Goal: Information Seeking & Learning: Learn about a topic

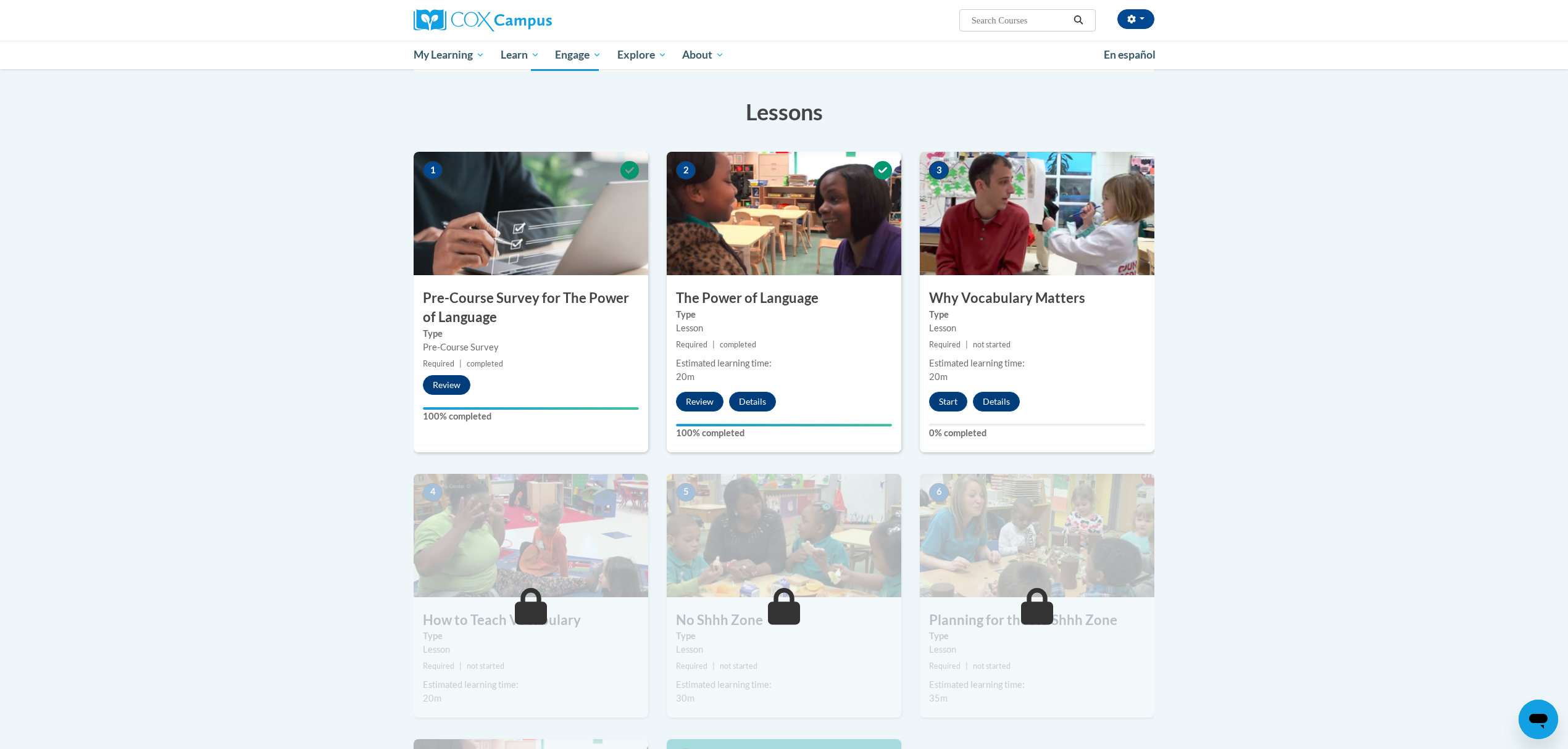
scroll to position [119, 0]
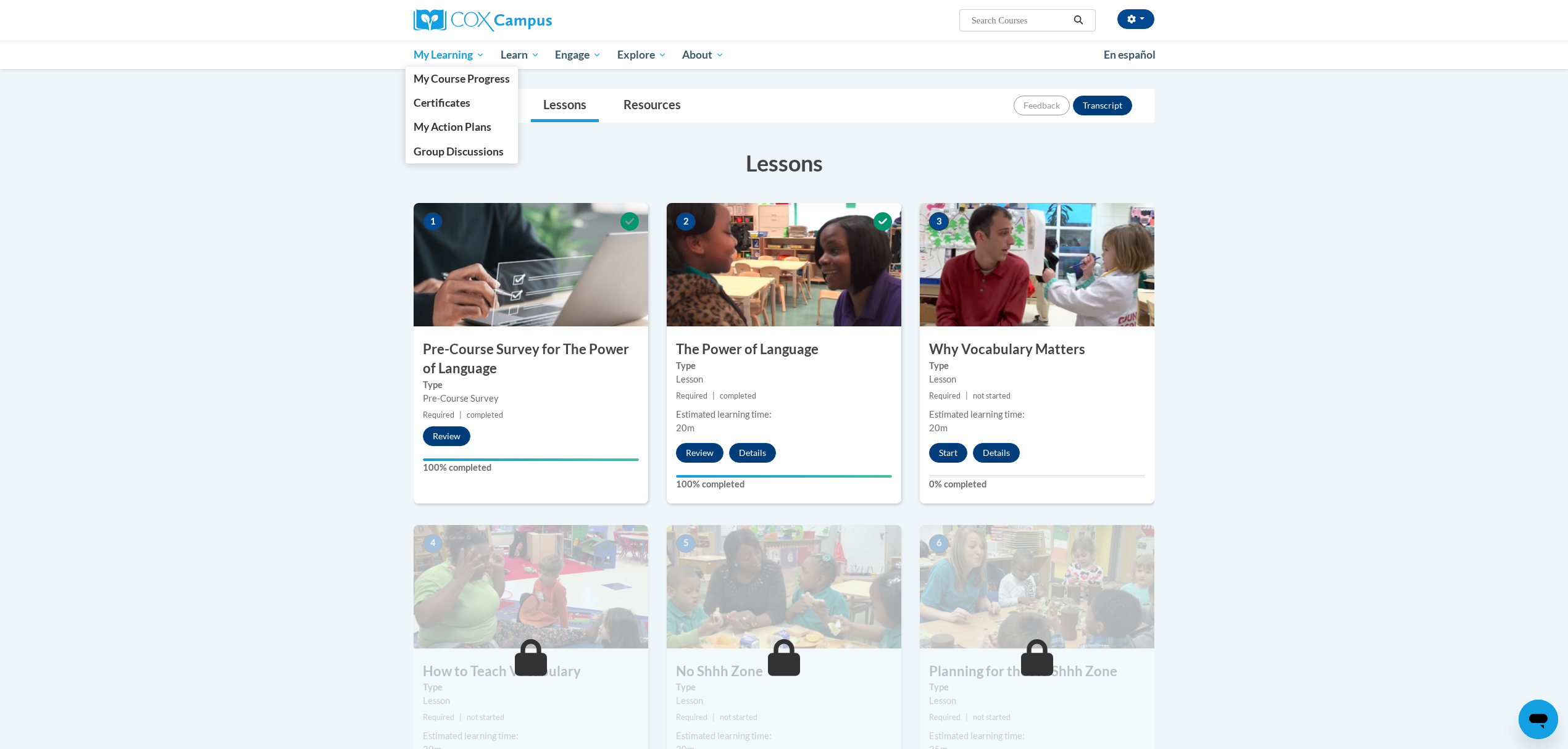
click at [463, 57] on span "My Learning" at bounding box center [449, 54] width 71 height 15
click at [460, 75] on span "My Course Progress" at bounding box center [462, 78] width 97 height 13
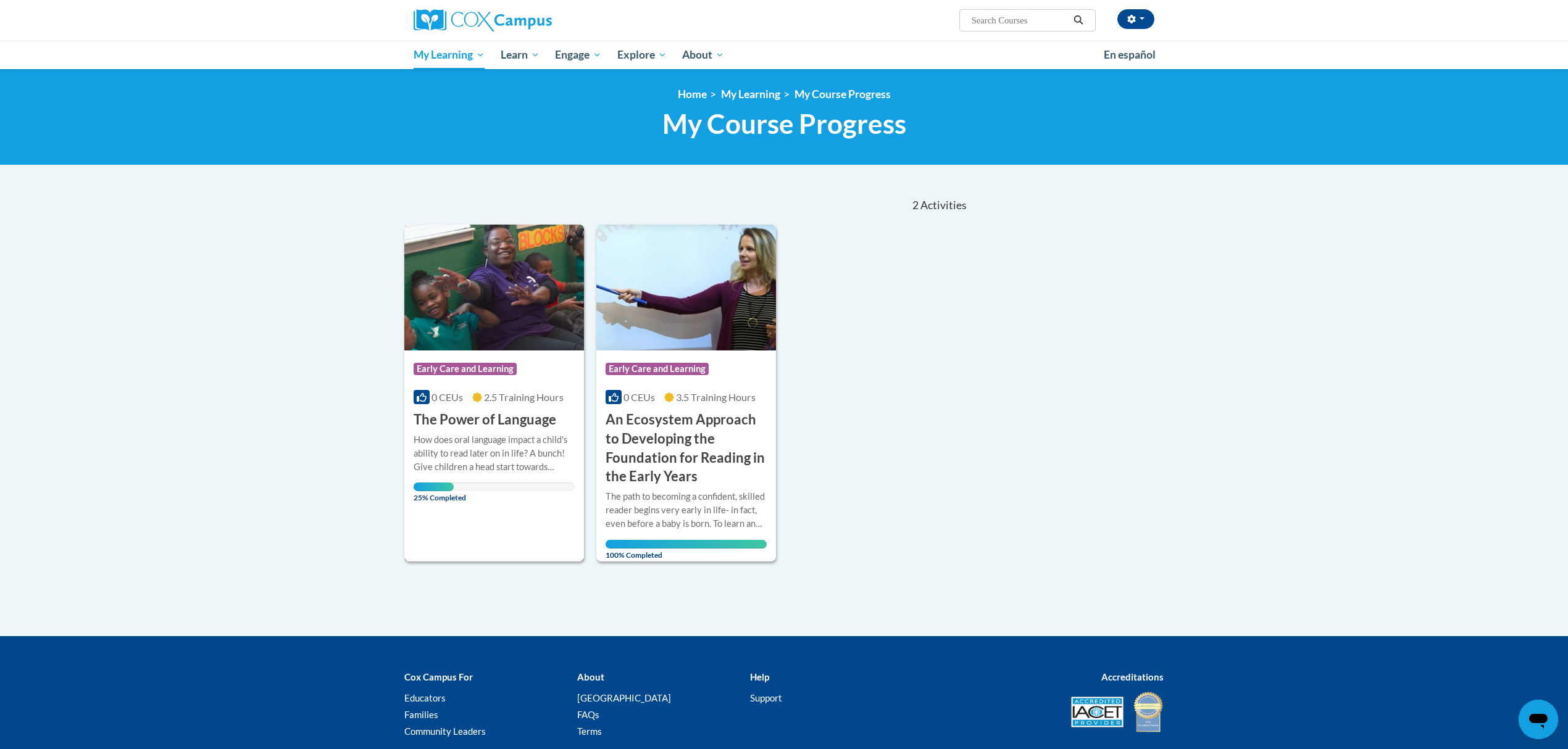
click at [470, 422] on h3 "The Power of Language" at bounding box center [485, 419] width 142 height 19
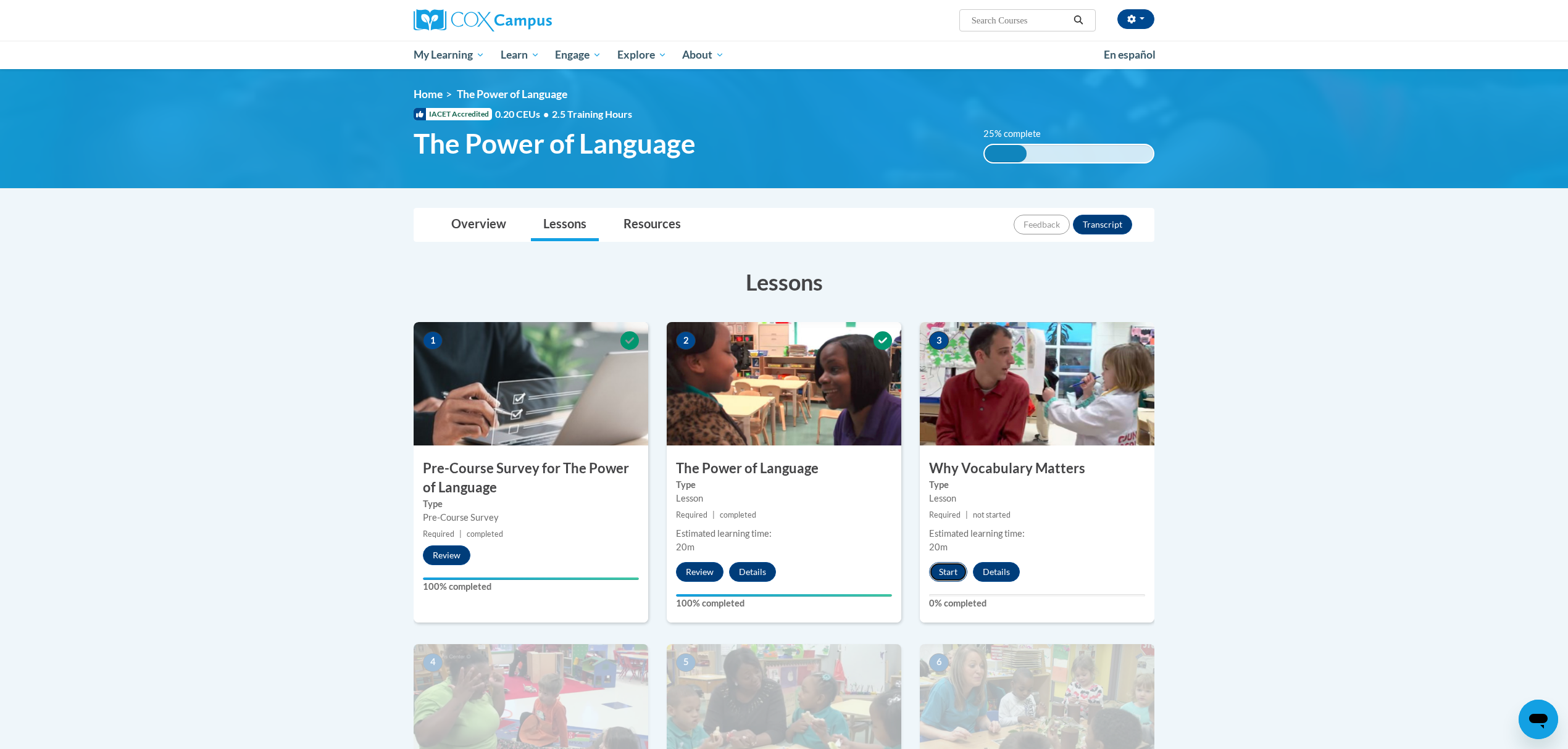
click at [957, 567] on button "Start" at bounding box center [948, 572] width 38 height 20
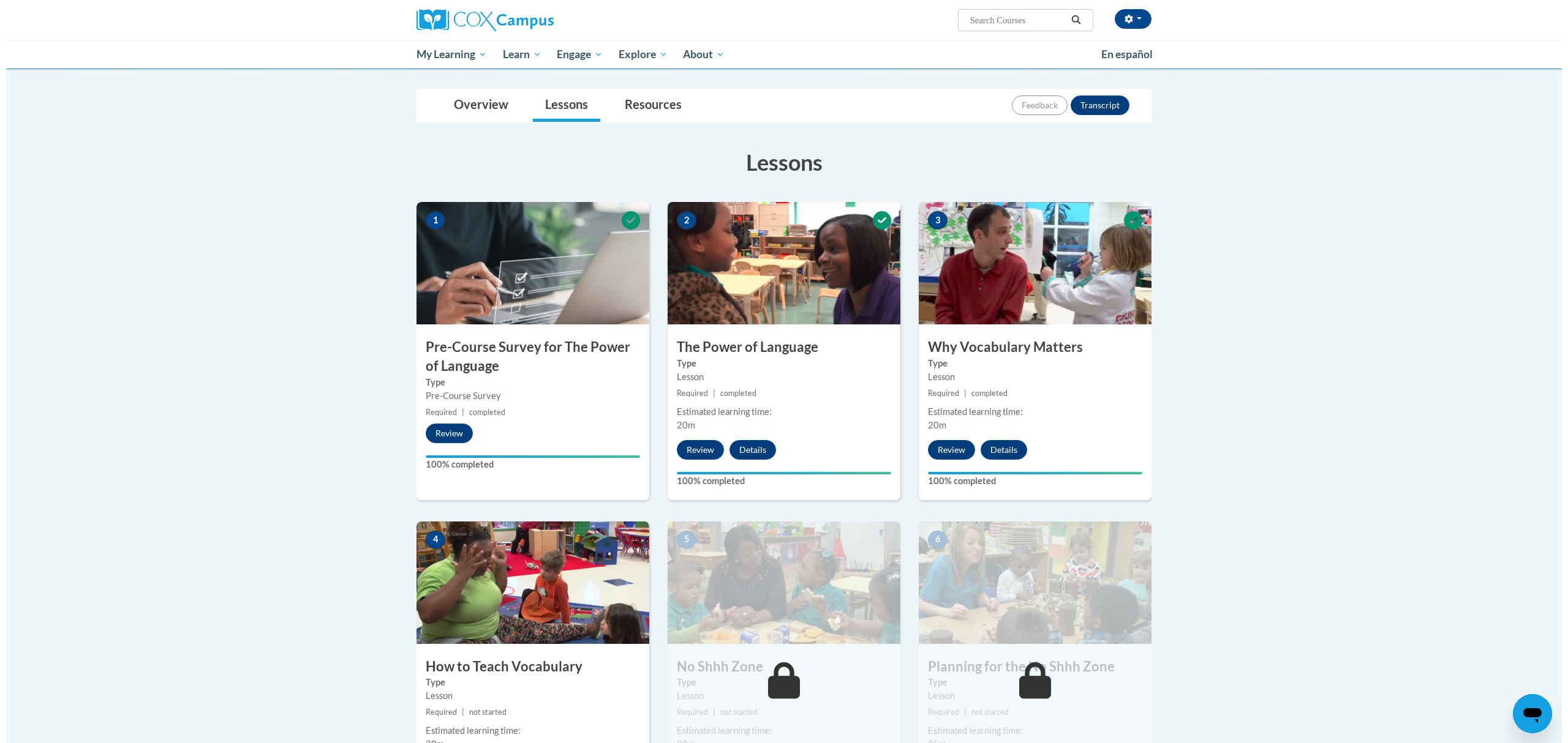
scroll to position [767, 0]
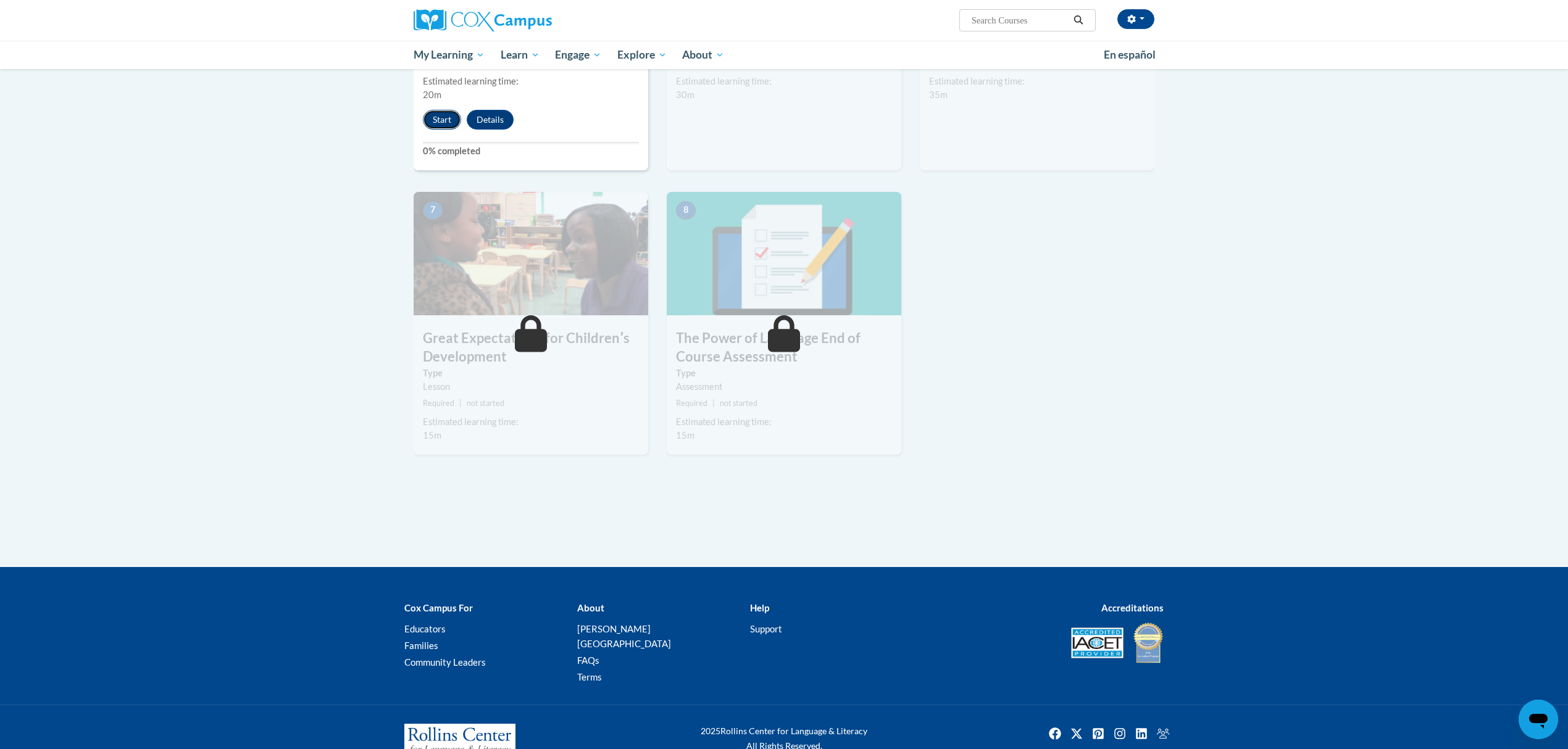
click at [437, 117] on button "Start" at bounding box center [442, 120] width 38 height 20
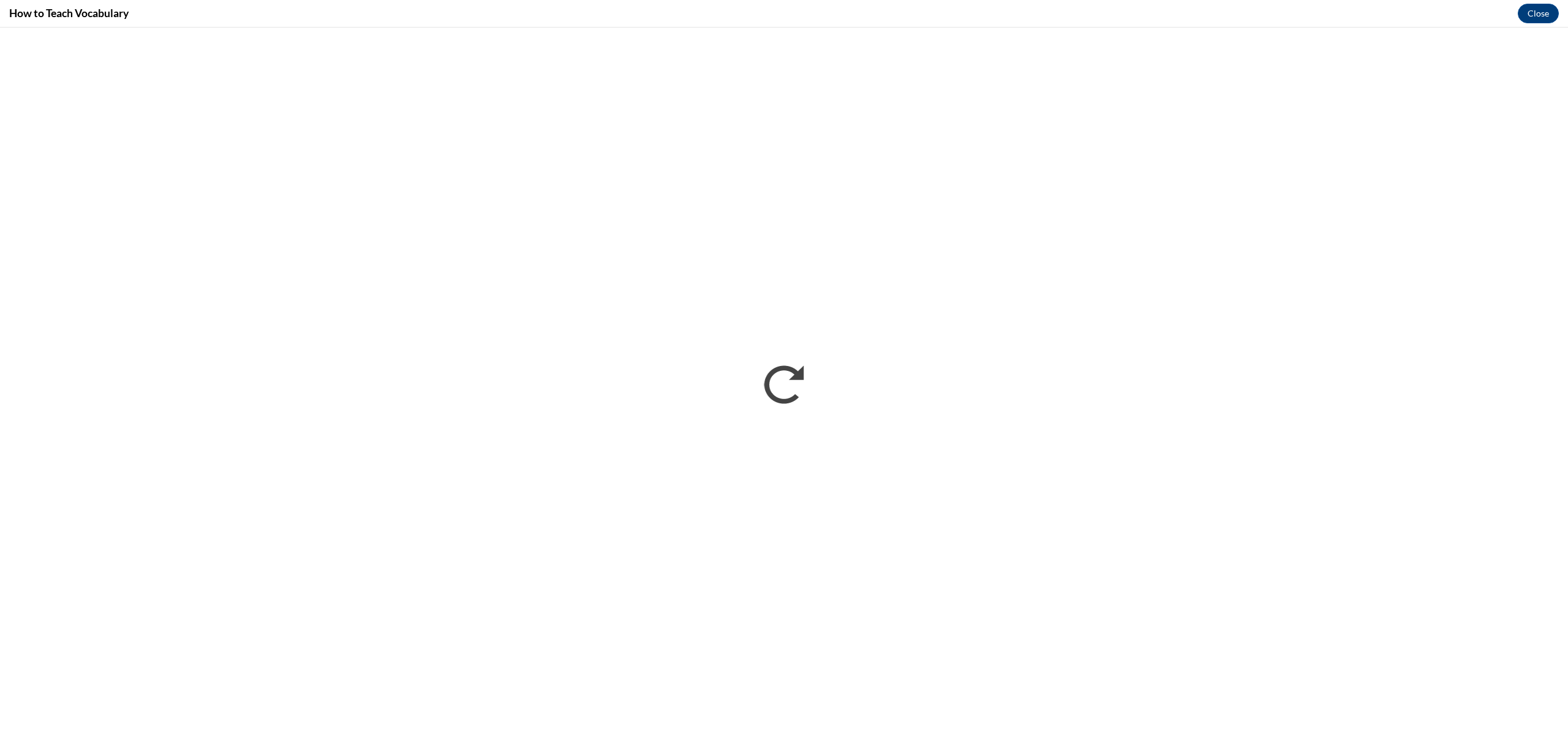
scroll to position [0, 0]
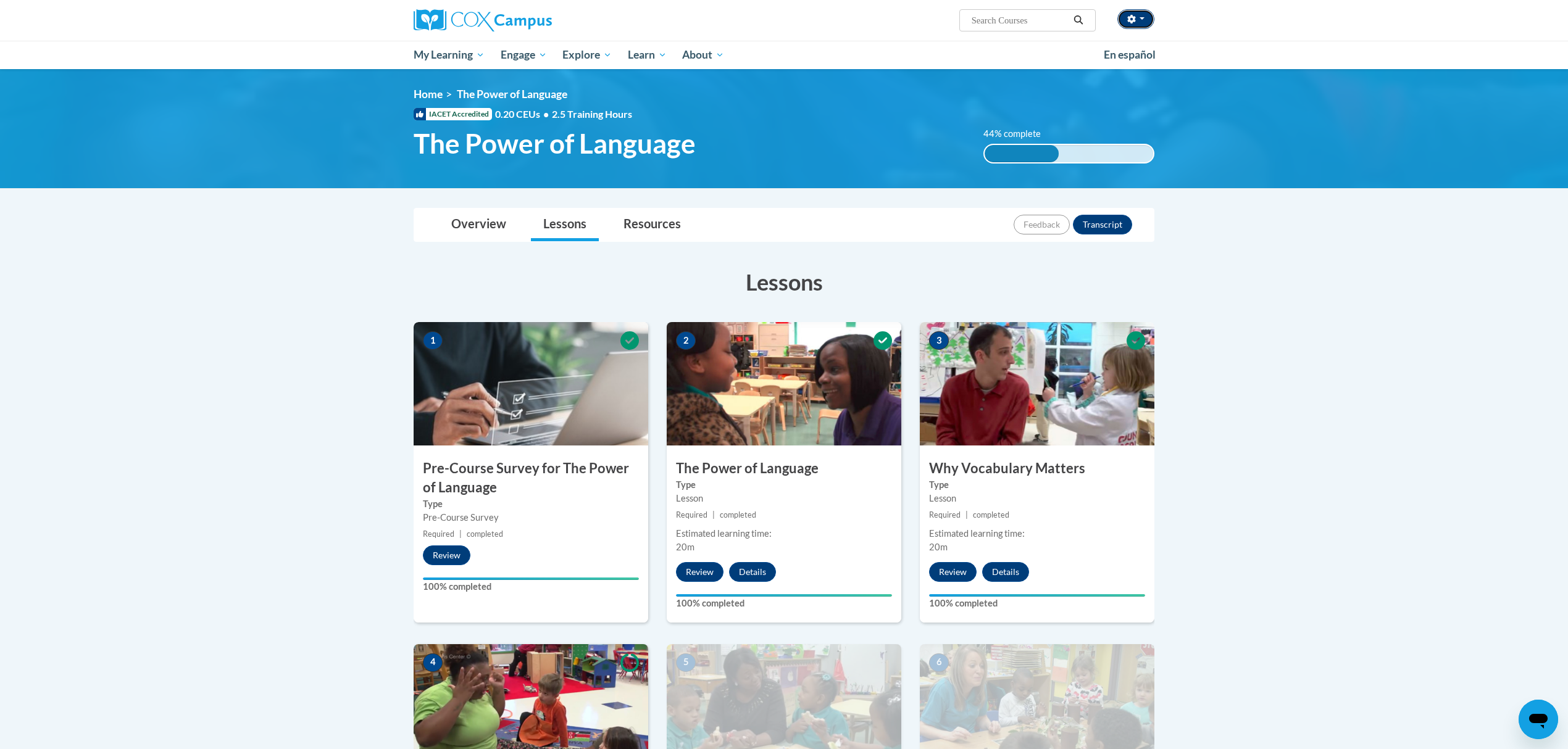
click at [1140, 23] on button "button" at bounding box center [1136, 19] width 37 height 20
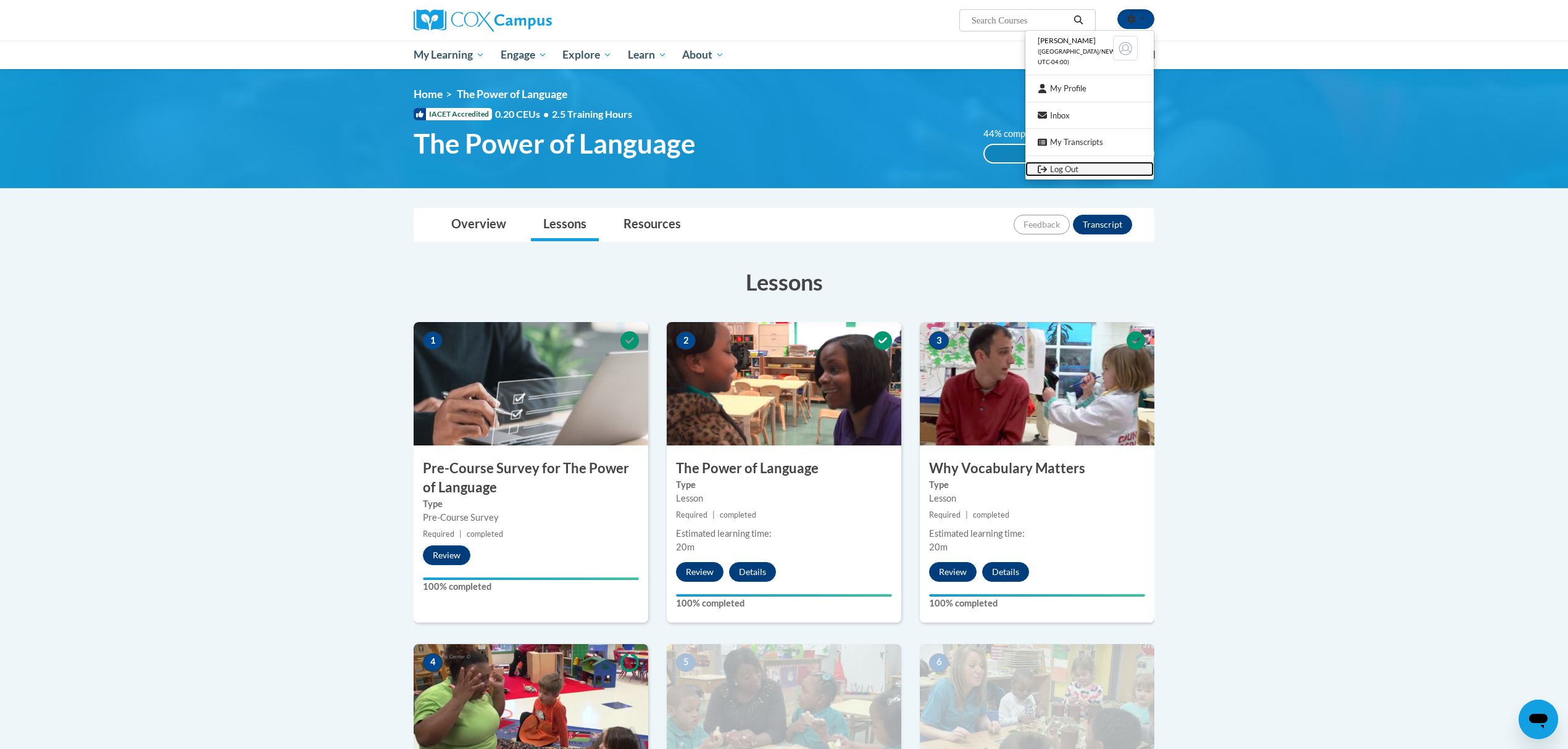
click at [1082, 169] on link "Log Out" at bounding box center [1090, 169] width 128 height 16
